Goal: Task Accomplishment & Management: Manage account settings

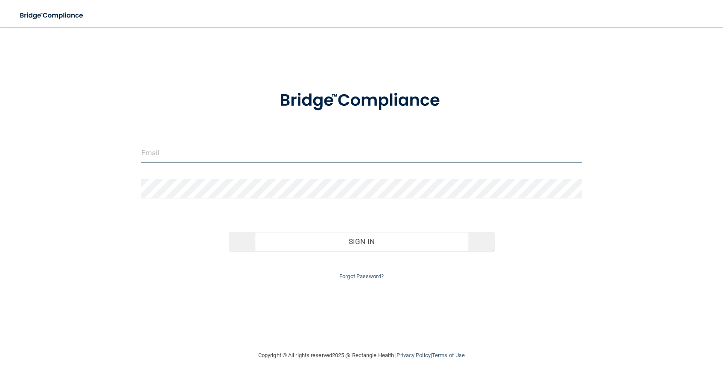
type input "[EMAIL_ADDRESS][DOMAIN_NAME]"
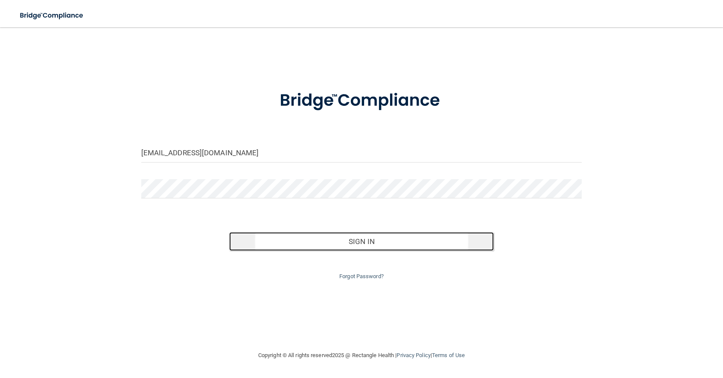
click at [371, 242] on button "Sign In" at bounding box center [361, 241] width 265 height 19
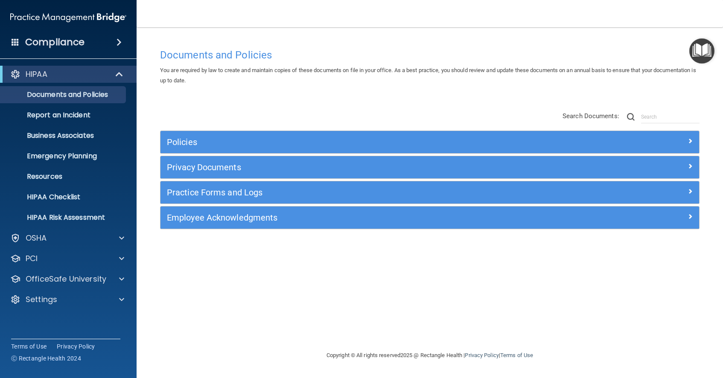
click at [430, 302] on div "Documents and Policies You are required by law to create and maintain copies of…" at bounding box center [430, 197] width 552 height 306
click at [123, 298] on span at bounding box center [121, 299] width 5 height 10
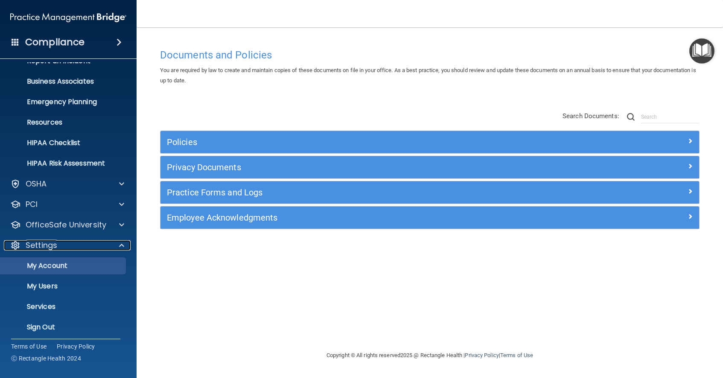
scroll to position [58, 0]
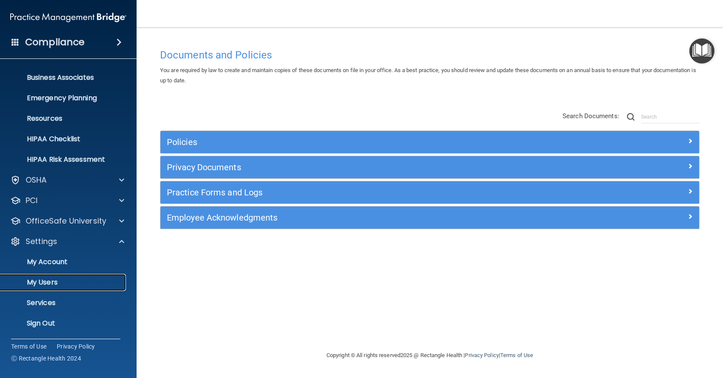
click at [53, 283] on p "My Users" at bounding box center [64, 282] width 117 height 9
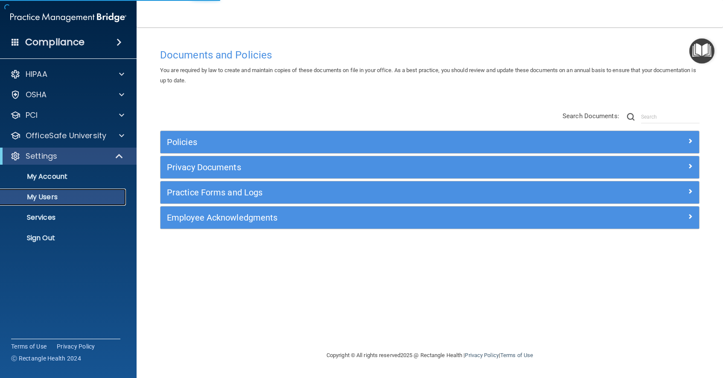
select select "20"
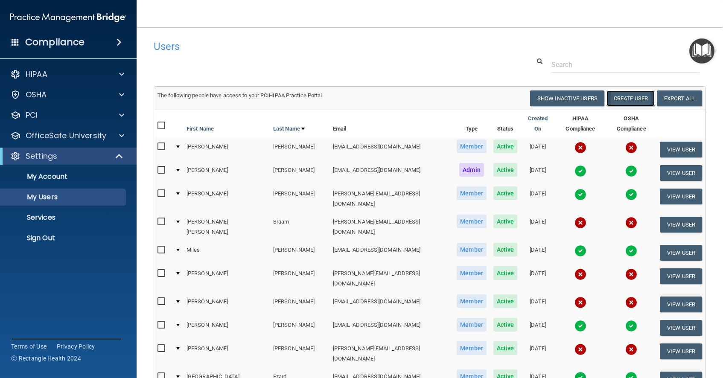
click at [633, 98] on button "Create User" at bounding box center [630, 98] width 48 height 16
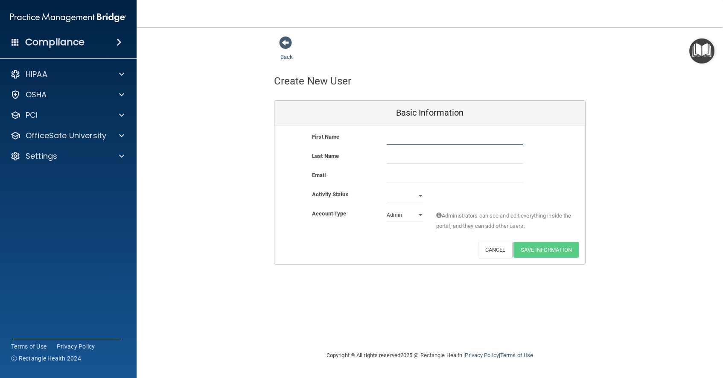
click at [395, 136] on input "text" at bounding box center [455, 138] width 136 height 13
type input "Bella"
click at [394, 159] on input "text" at bounding box center [455, 157] width 136 height 13
type input "[PERSON_NAME]"
click at [396, 181] on input "email" at bounding box center [455, 176] width 136 height 13
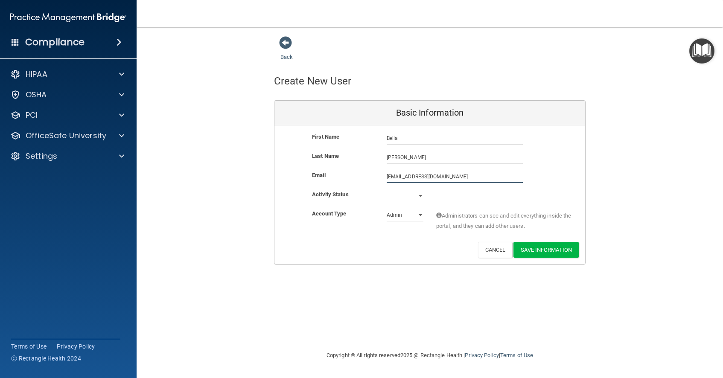
type input "[EMAIL_ADDRESS][DOMAIN_NAME]"
click at [421, 195] on select "Active Inactive" at bounding box center [405, 195] width 37 height 13
select select "active"
click at [387, 189] on select "Active Inactive" at bounding box center [405, 195] width 37 height 13
click at [421, 215] on select "Admin Member" at bounding box center [405, 215] width 37 height 13
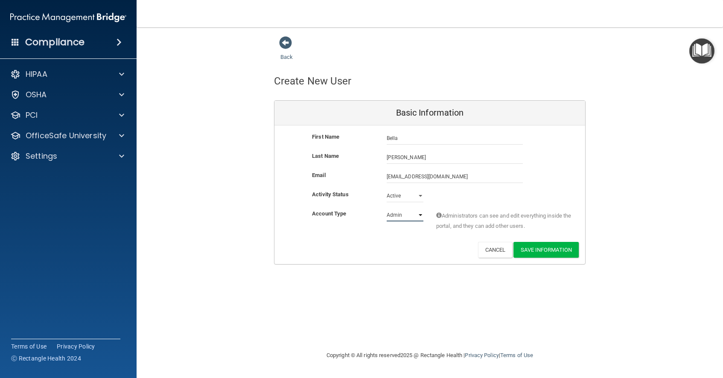
select select "practice_member"
click at [387, 209] on select "Admin Member" at bounding box center [405, 215] width 37 height 13
click at [548, 249] on button "Save Information" at bounding box center [545, 250] width 65 height 16
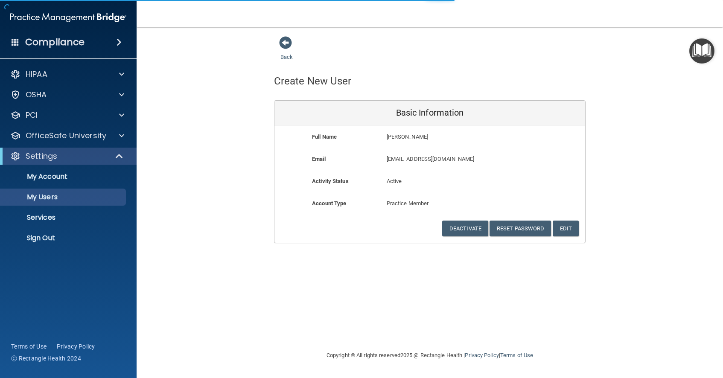
select select "20"
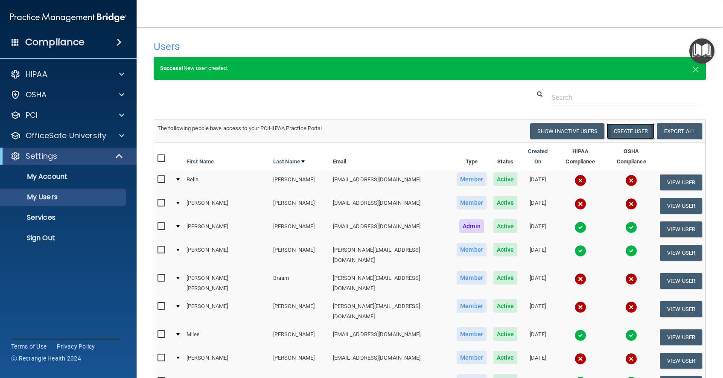
click at [633, 133] on button "Create User" at bounding box center [630, 131] width 48 height 16
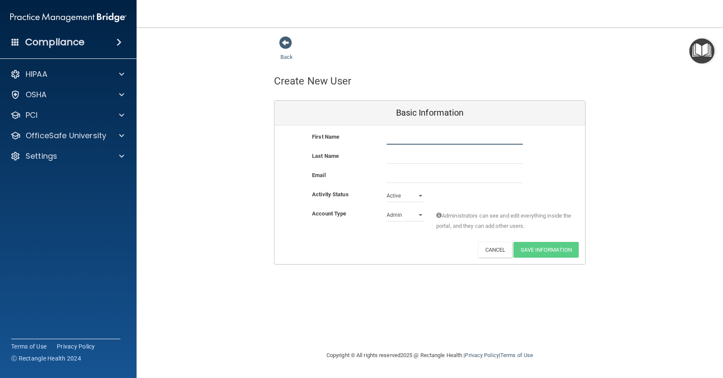
click at [392, 140] on input "text" at bounding box center [455, 138] width 136 height 13
type input "l"
type input "[PERSON_NAME]"
click at [391, 158] on input "text" at bounding box center [455, 157] width 136 height 13
type input "[PERSON_NAME]"
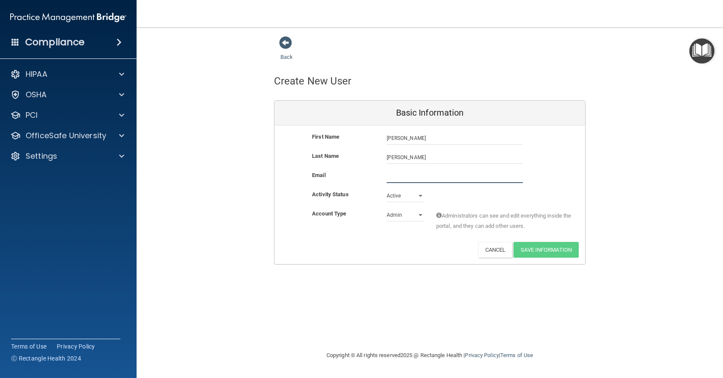
click at [389, 179] on input "email" at bounding box center [455, 176] width 136 height 13
type input "[EMAIL_ADDRESS][DOMAIN_NAME]"
click at [419, 215] on select "Admin Member" at bounding box center [405, 215] width 37 height 13
select select "practice_member"
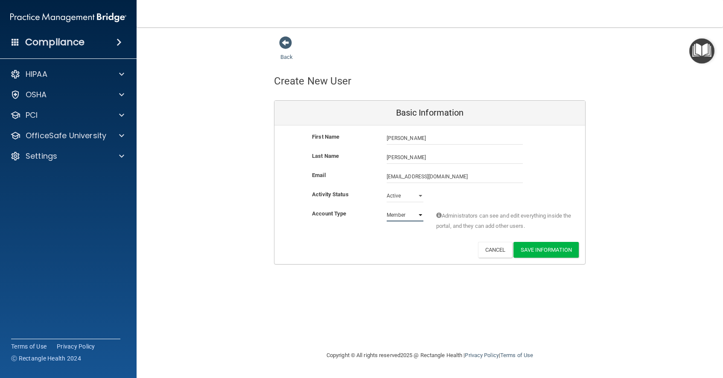
click at [387, 209] on select "Admin Member" at bounding box center [405, 215] width 37 height 13
click at [555, 249] on button "Save Information" at bounding box center [545, 250] width 65 height 16
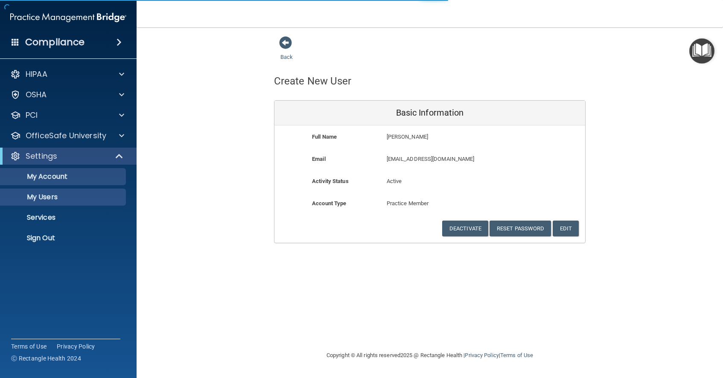
select select "20"
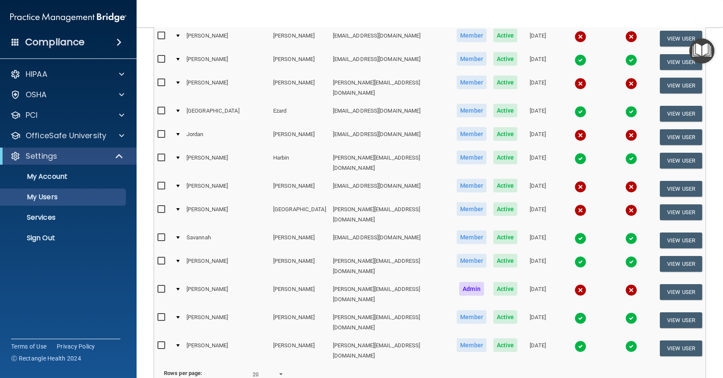
scroll to position [327, 0]
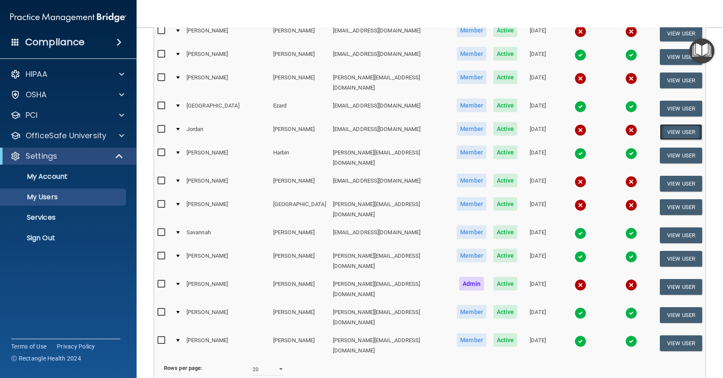
click at [670, 124] on button "View User" at bounding box center [681, 132] width 42 height 16
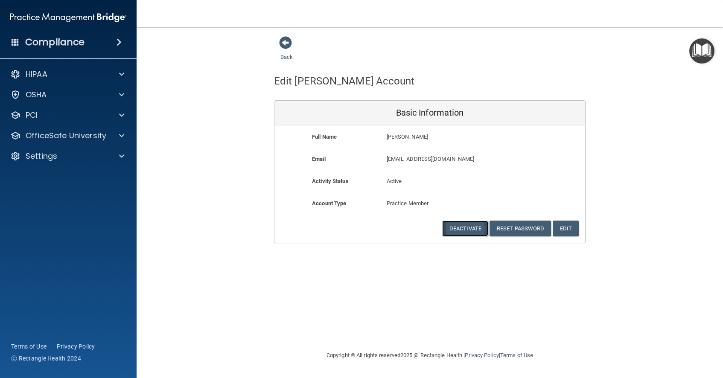
click at [469, 230] on button "Deactivate" at bounding box center [465, 229] width 46 height 16
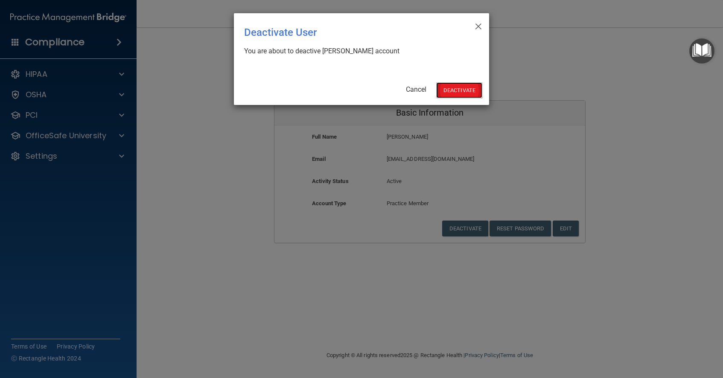
click at [465, 90] on button "Deactivate" at bounding box center [459, 90] width 46 height 16
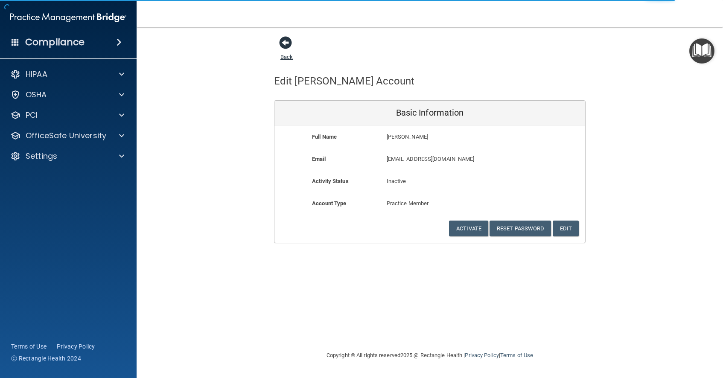
click at [287, 42] on span at bounding box center [285, 42] width 13 height 13
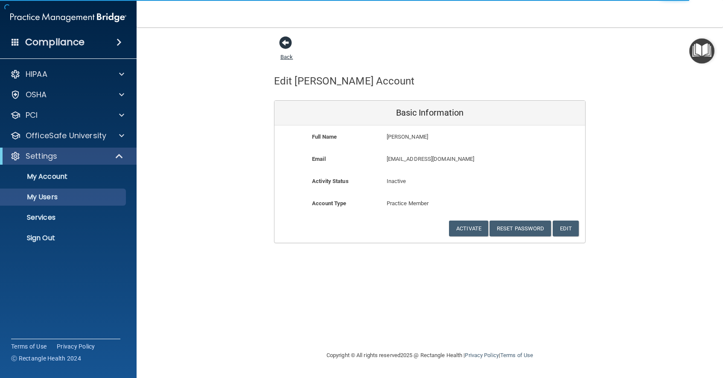
select select "20"
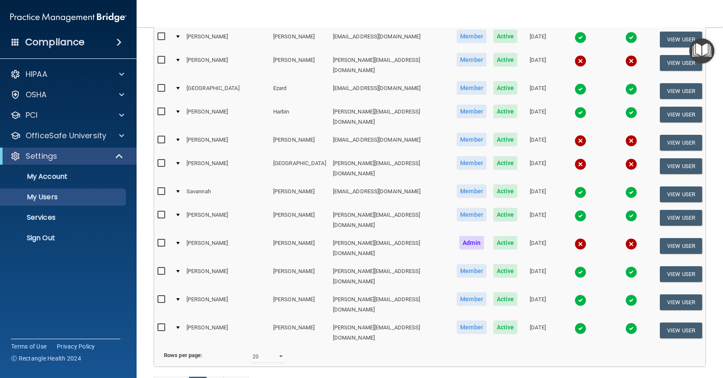
scroll to position [348, 0]
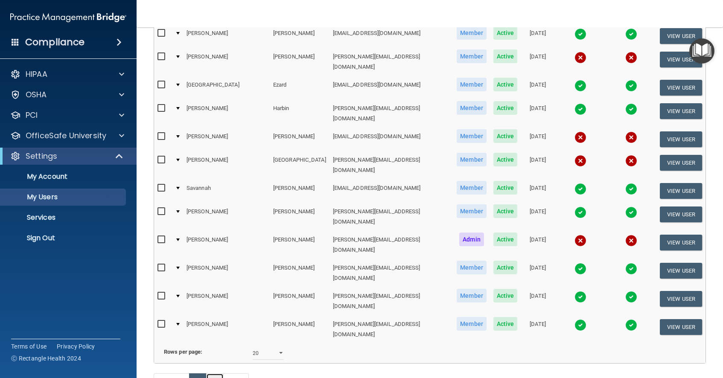
click at [215, 373] on link "2" at bounding box center [214, 381] width 17 height 16
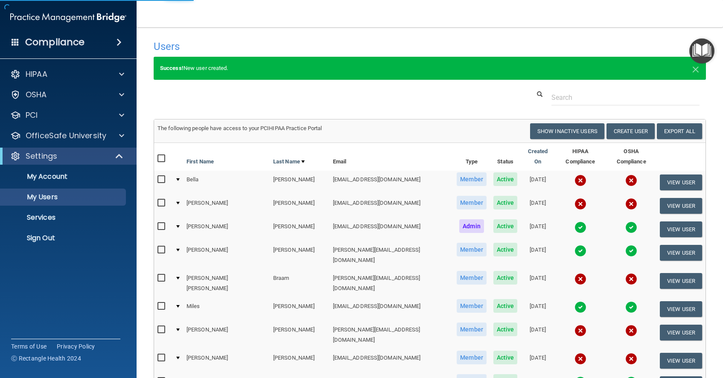
select select "20"
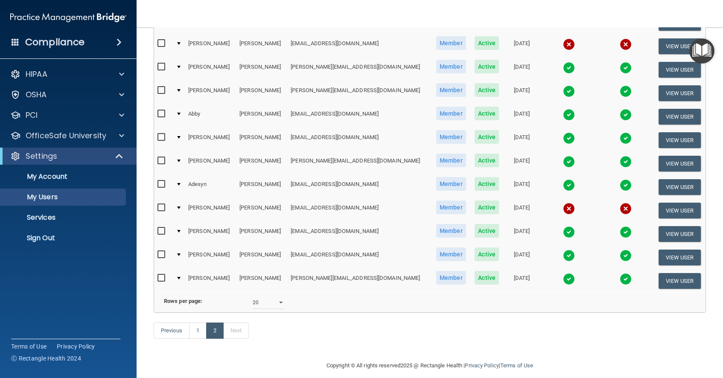
scroll to position [149, 0]
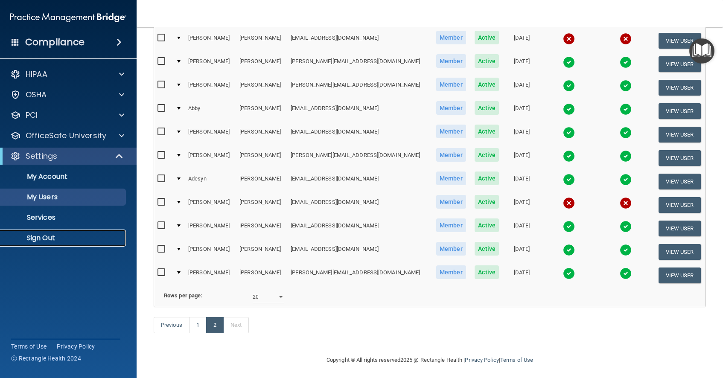
click at [35, 239] on p "Sign Out" at bounding box center [64, 238] width 117 height 9
